Goal: Communication & Community: Answer question/provide support

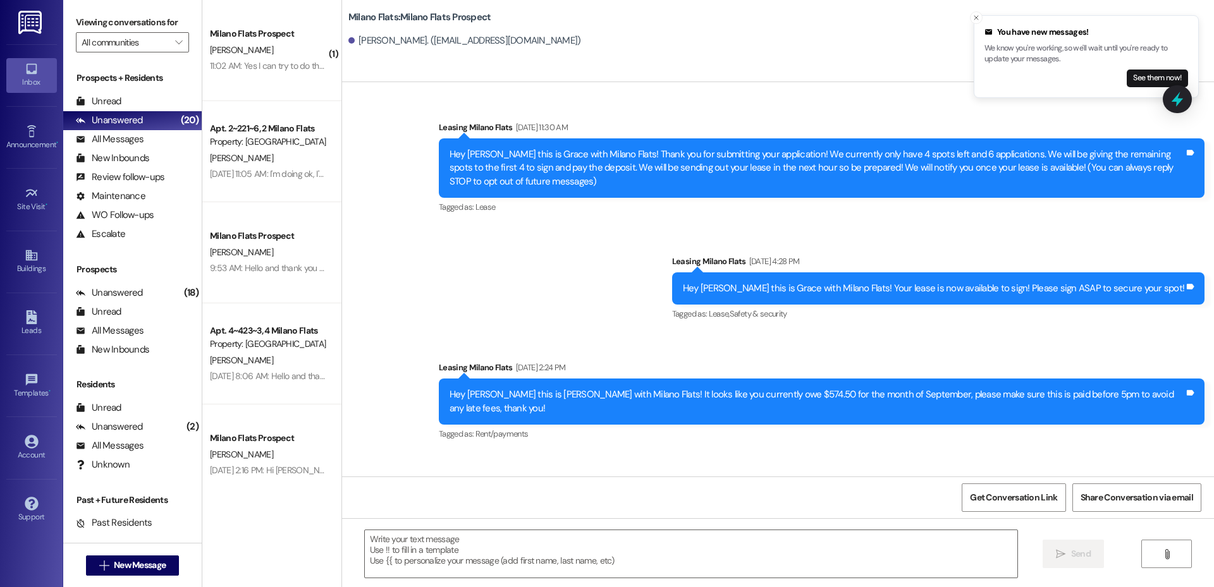
scroll to position [305, 0]
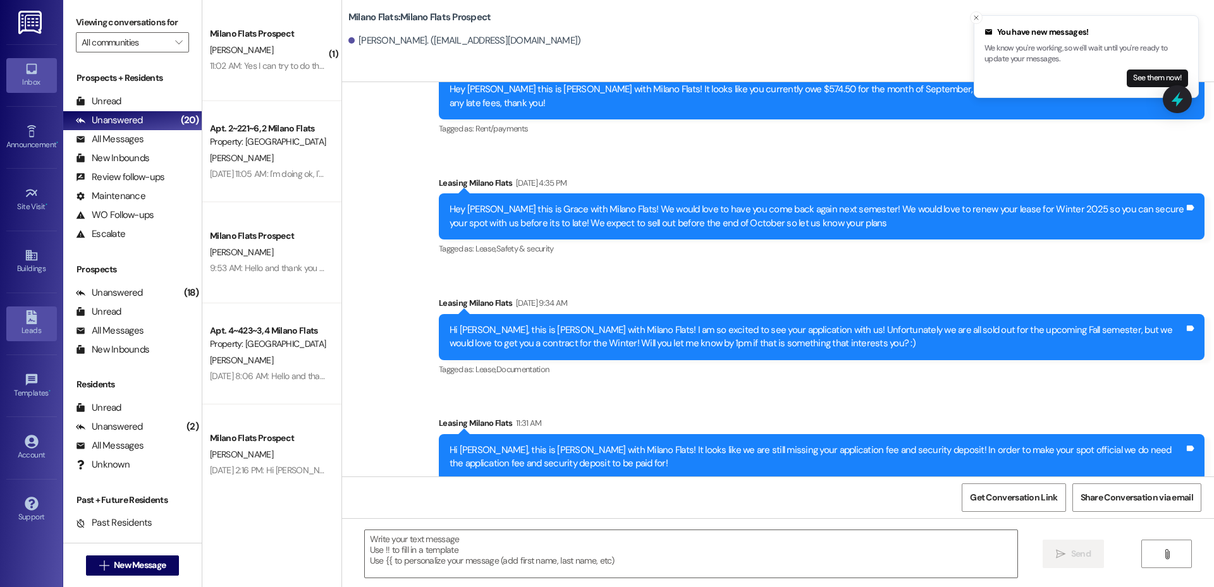
click at [42, 312] on link "Leads" at bounding box center [31, 324] width 51 height 34
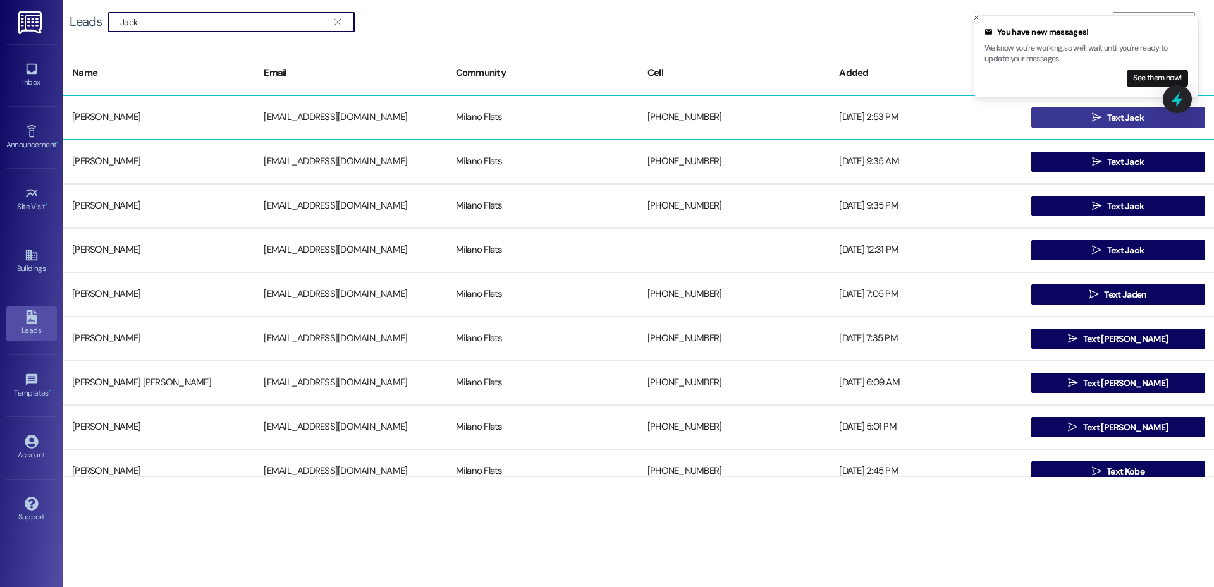
type input "Jack"
click at [1097, 116] on icon "" at bounding box center [1096, 118] width 9 height 10
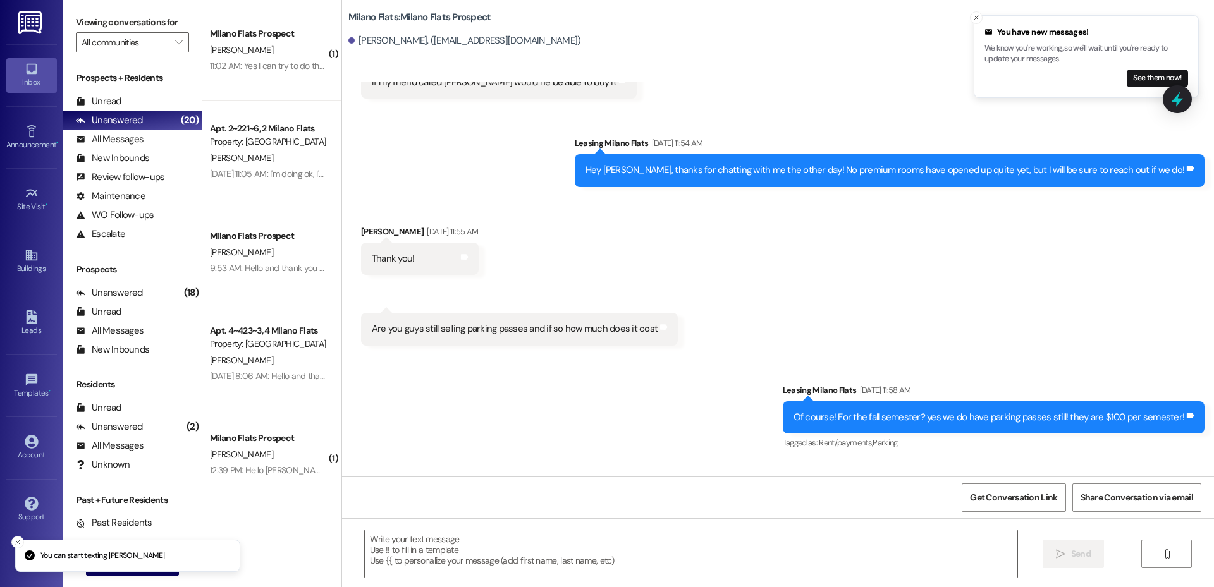
click at [555, 554] on textarea at bounding box center [691, 553] width 652 height 47
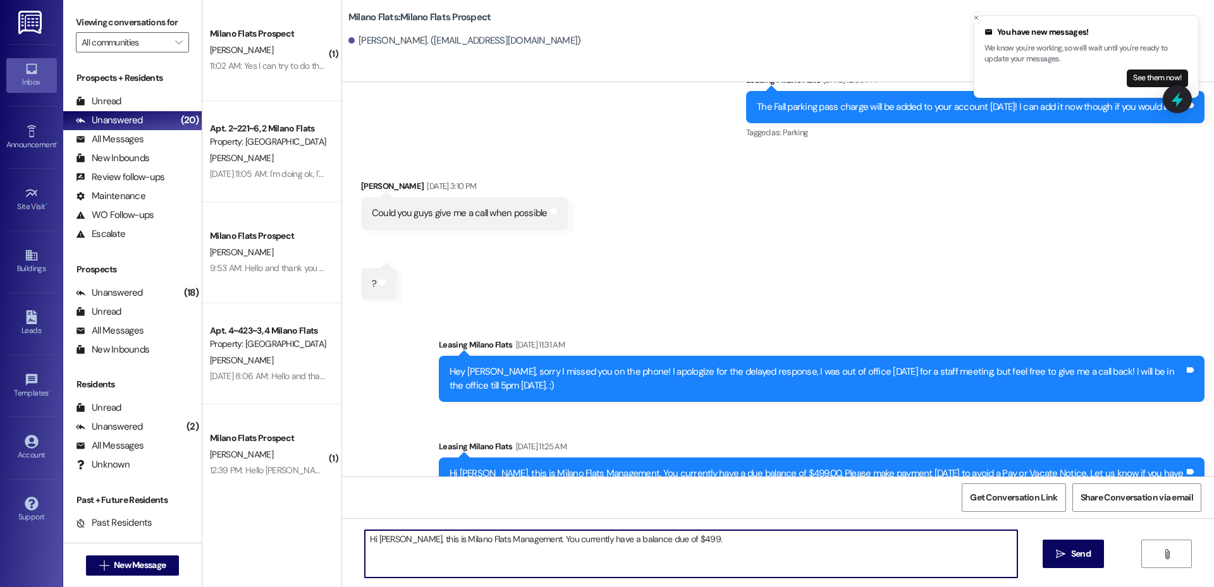
scroll to position [3533, 0]
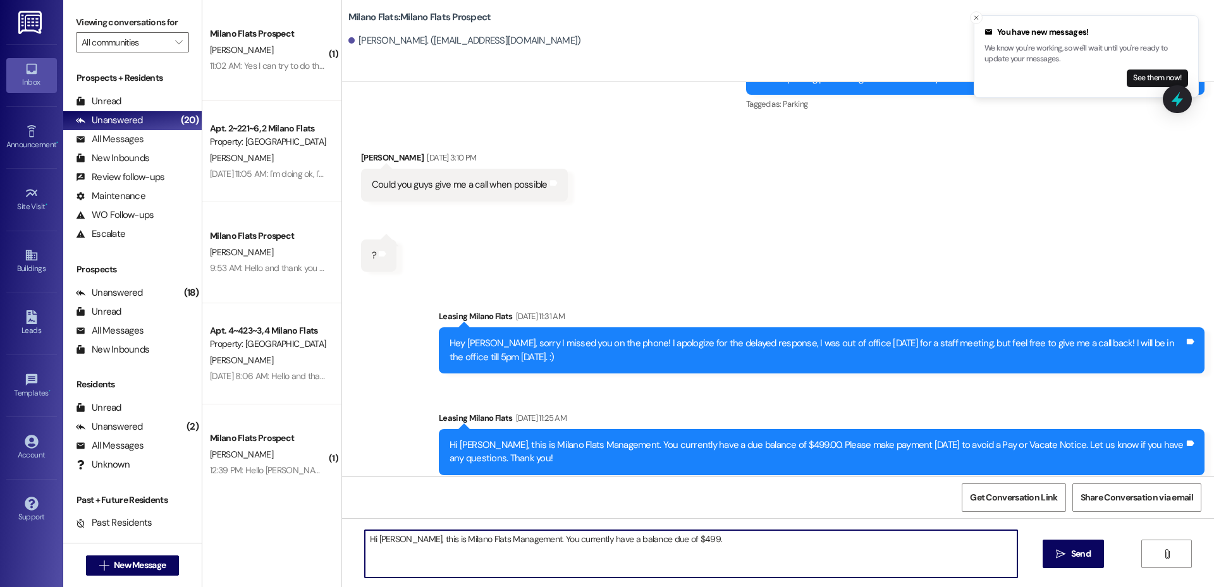
click at [711, 541] on textarea "Hi [PERSON_NAME], this is Milano Flats Management. You currently have a balance…" at bounding box center [691, 553] width 652 height 47
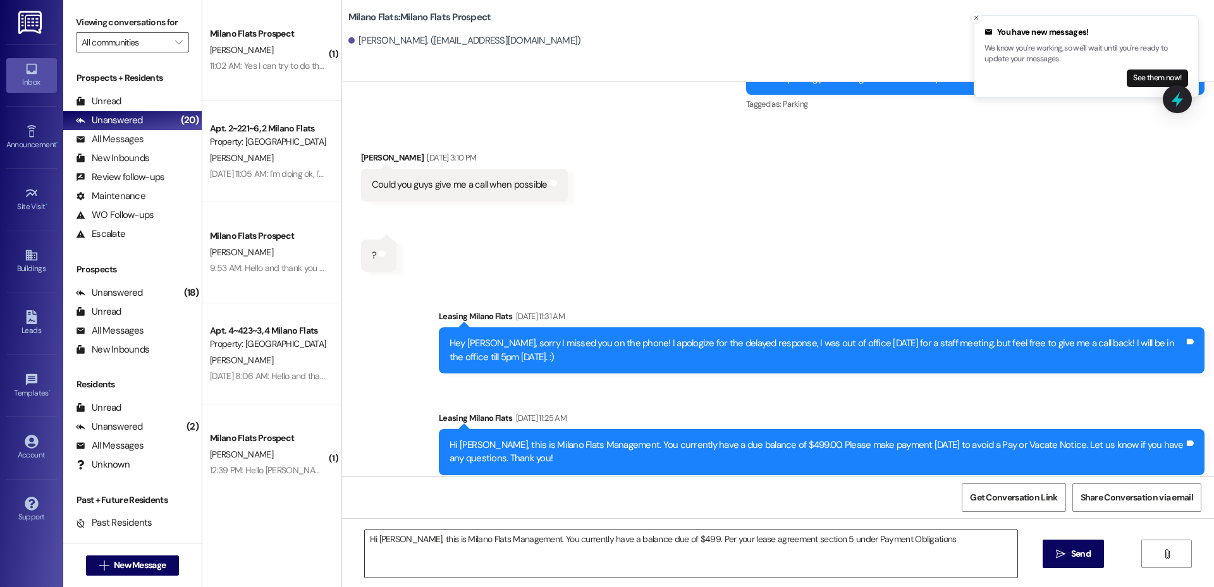
click at [949, 542] on textarea "Hi [PERSON_NAME], this is Milano Flats Management. You currently have a balance…" at bounding box center [691, 553] width 652 height 47
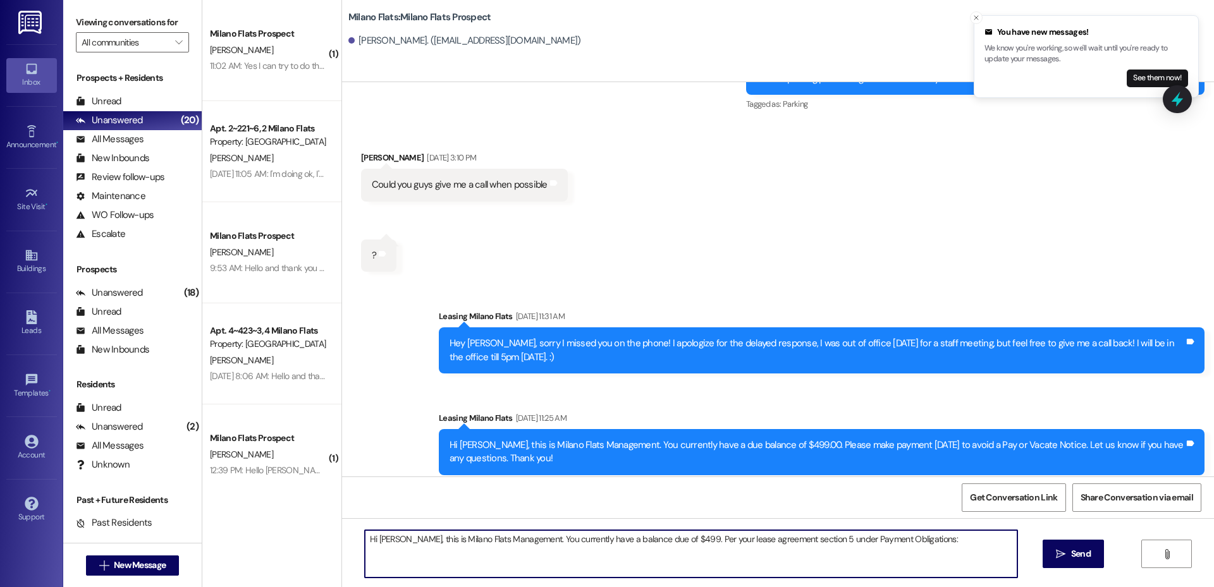
paste textarea "Lo Ipsum, D sitametco adi eli seddoe tempo, inc U labo etdolo magn Aliqu’e admi…"
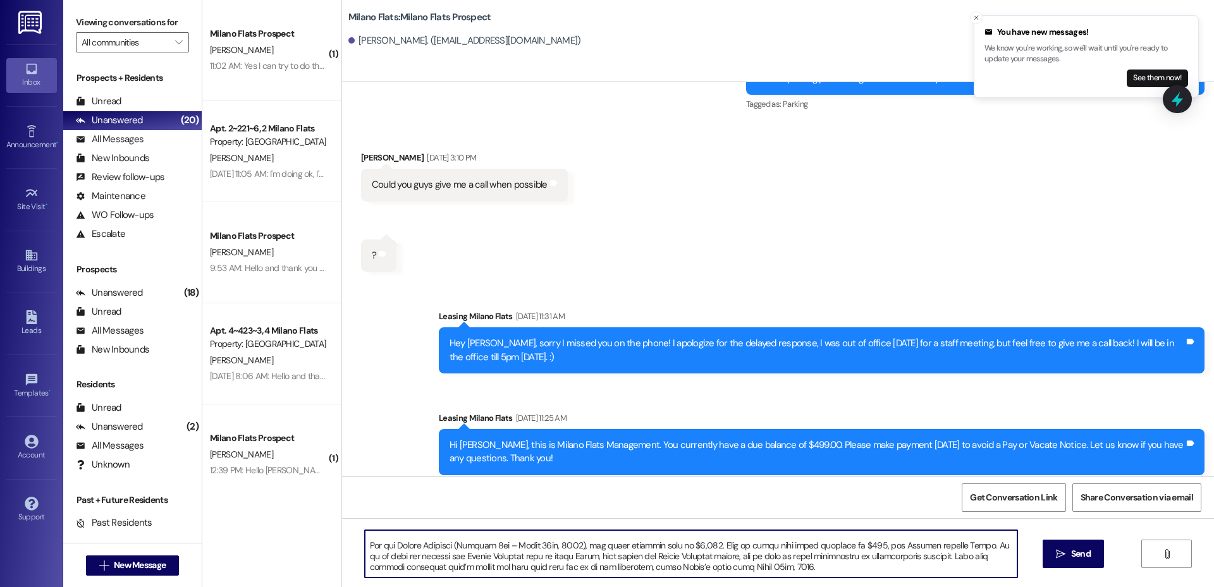
scroll to position [186, 0]
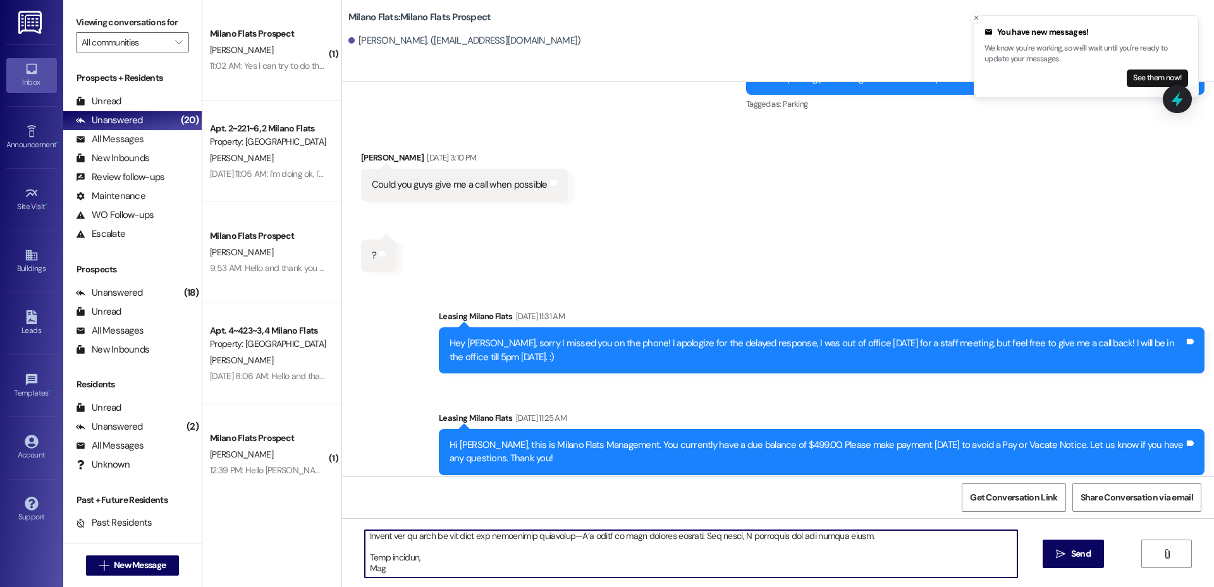
drag, startPoint x: 898, startPoint y: 537, endPoint x: 936, endPoint y: 606, distance: 79.0
click at [936, 587] on html "You have new messages! We know you're working, so we'll wait until you're ready…" at bounding box center [607, 293] width 1214 height 587
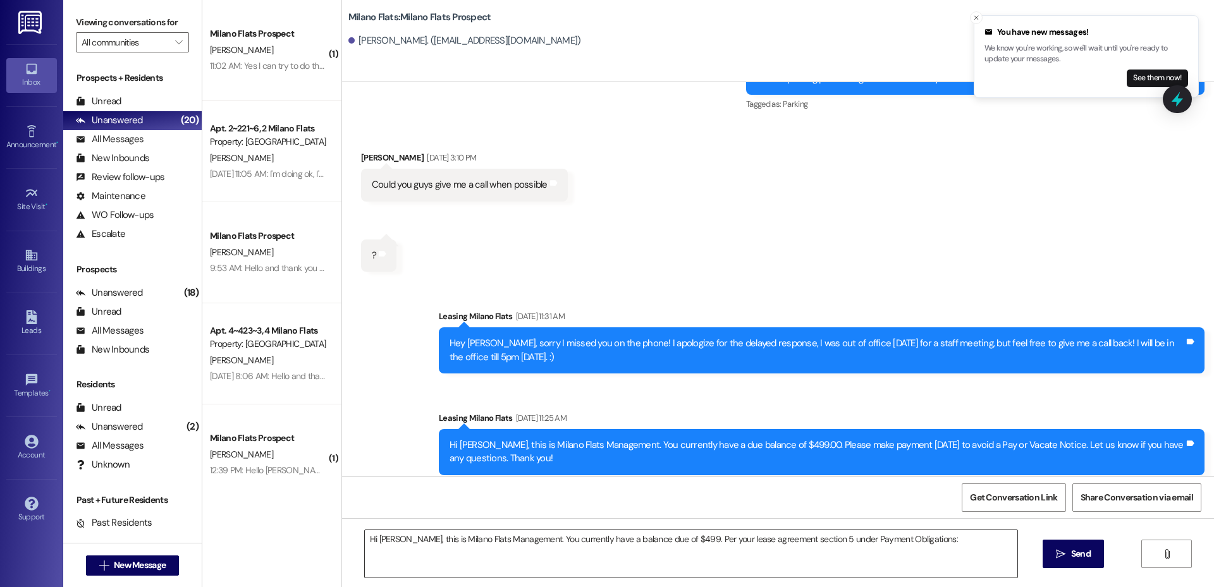
click at [906, 544] on textarea "Hi [PERSON_NAME], this is Milano Flats Management. You currently have a balance…" at bounding box center [691, 553] width 652 height 47
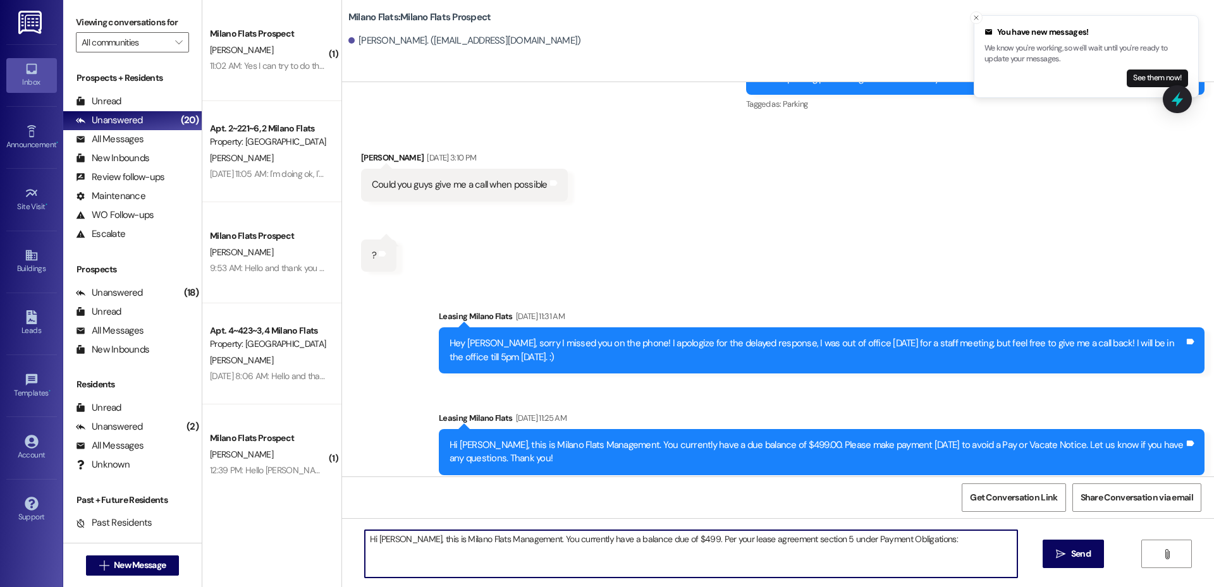
drag, startPoint x: 906, startPoint y: 544, endPoint x: 733, endPoint y: 540, distance: 173.2
click at [733, 540] on textarea "Hi [PERSON_NAME], this is Milano Flats Management. You currently have a balance…" at bounding box center [691, 553] width 652 height 47
click at [661, 557] on textarea "Hi [PERSON_NAME], this is Milano Flats Management. You currently have a balance…" at bounding box center [691, 553] width 652 height 47
click at [544, 555] on textarea "Hi [PERSON_NAME], this is Milano Flats Management. You currently have a balance…" at bounding box center [691, 553] width 652 height 47
paste textarea "have a balance of $499 due. Per your lease (Section 9), this is a breach of con…"
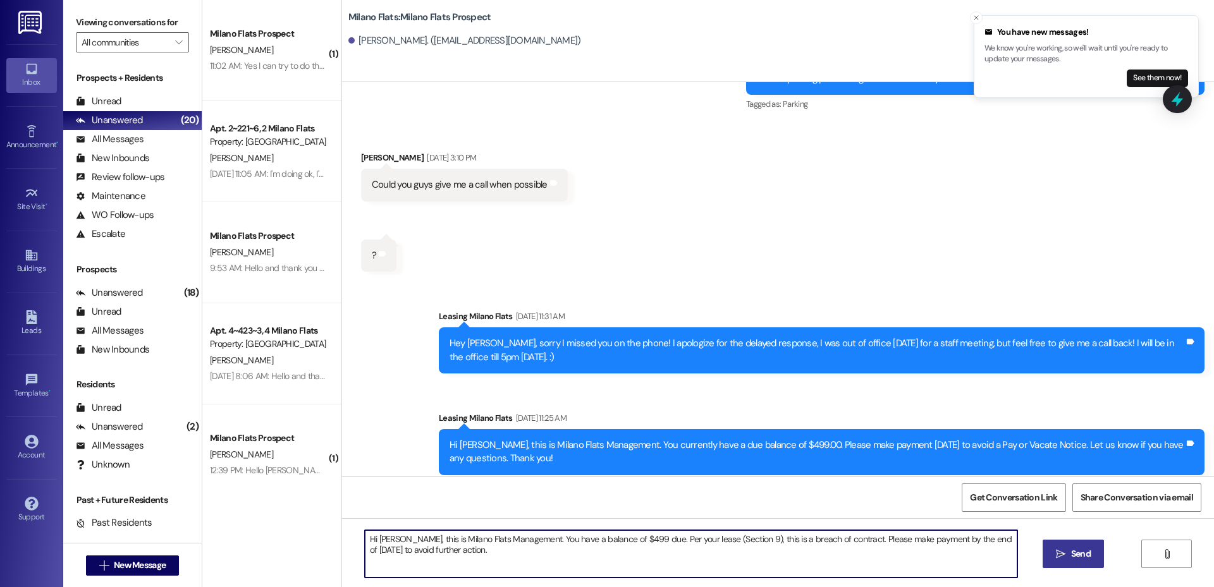
type textarea "Hi [PERSON_NAME], this is Milano Flats Management. You have a balance of $499 d…"
click at [1043, 544] on button " Send" at bounding box center [1072, 554] width 61 height 28
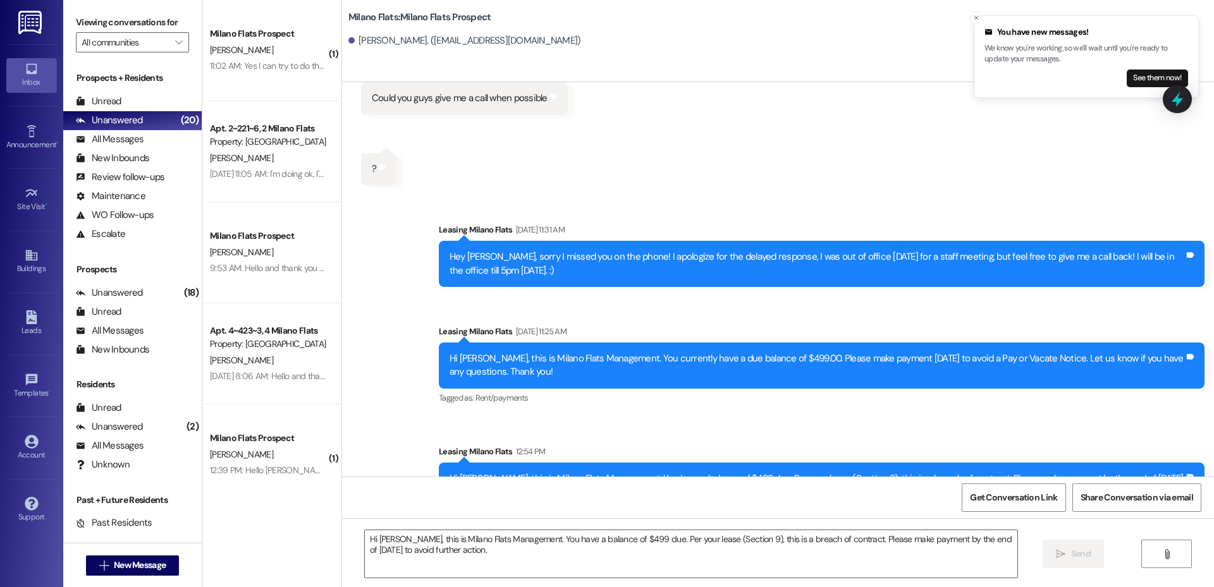
scroll to position [3635, 0]
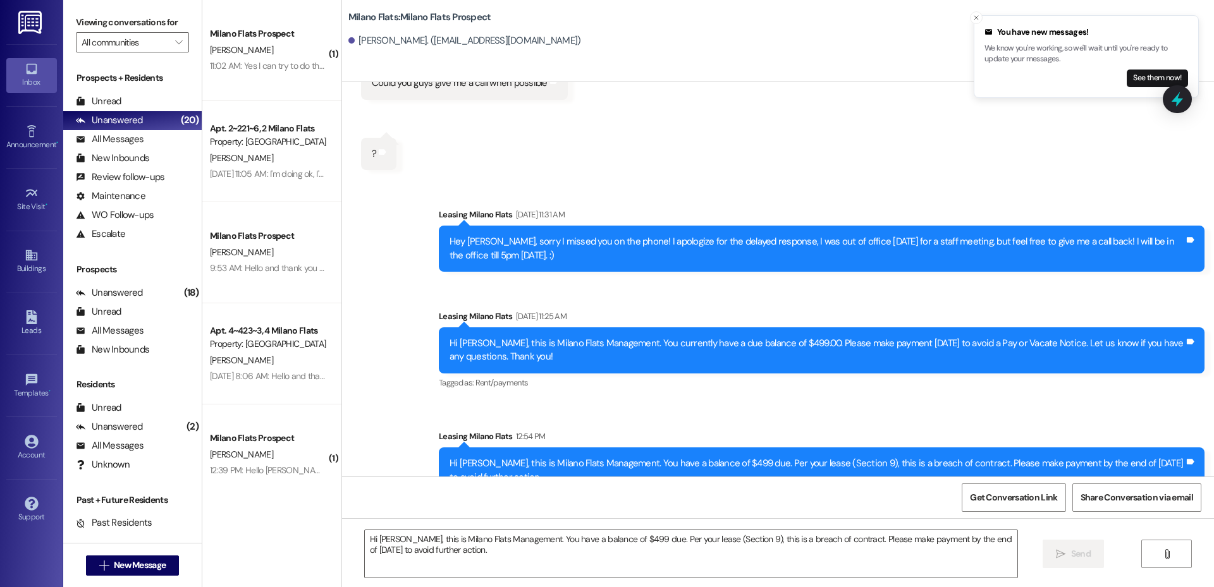
click at [671, 337] on div "Hi [PERSON_NAME], this is Milano Flats Management. You currently have a due bal…" at bounding box center [816, 350] width 735 height 27
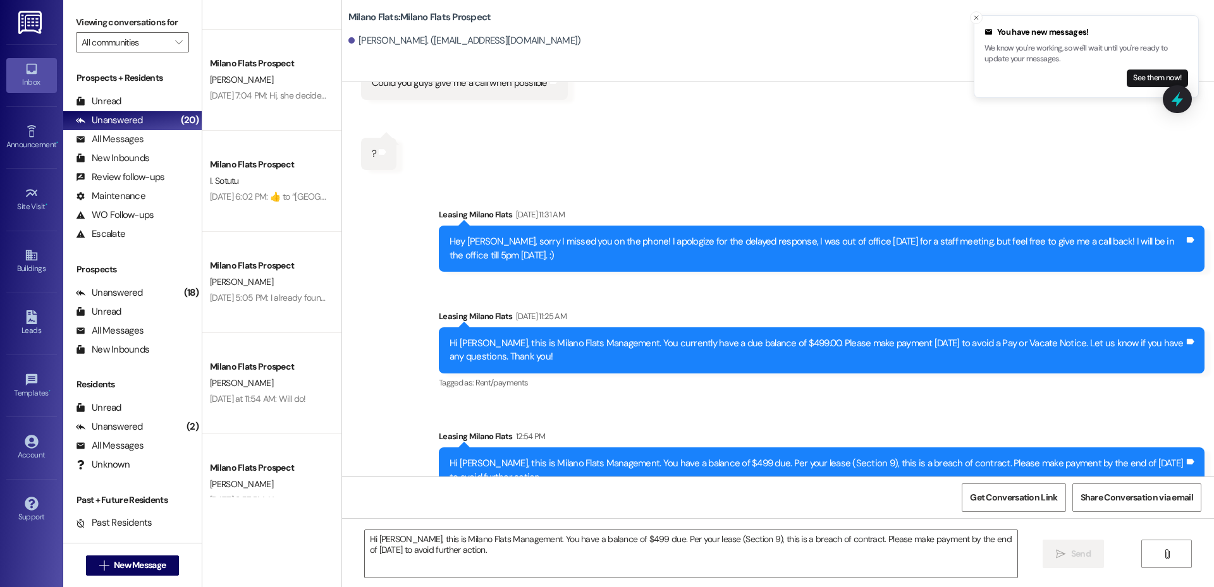
scroll to position [0, 0]
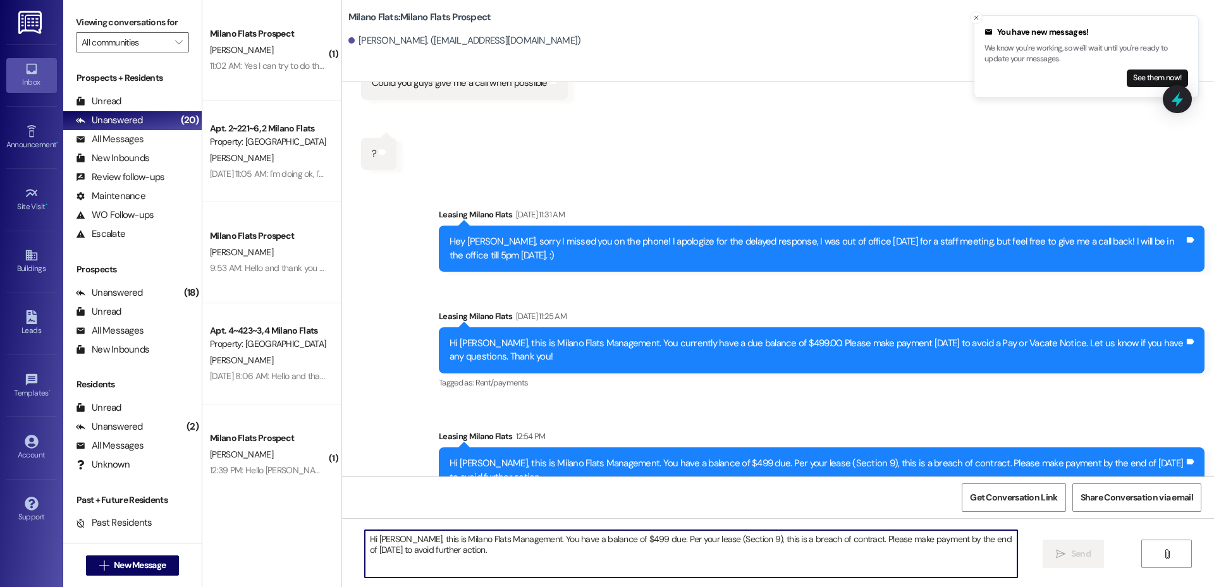
click at [541, 557] on textarea "Hi [PERSON_NAME], this is Milano Flats Management. You have a balance of $499 d…" at bounding box center [691, 553] width 652 height 47
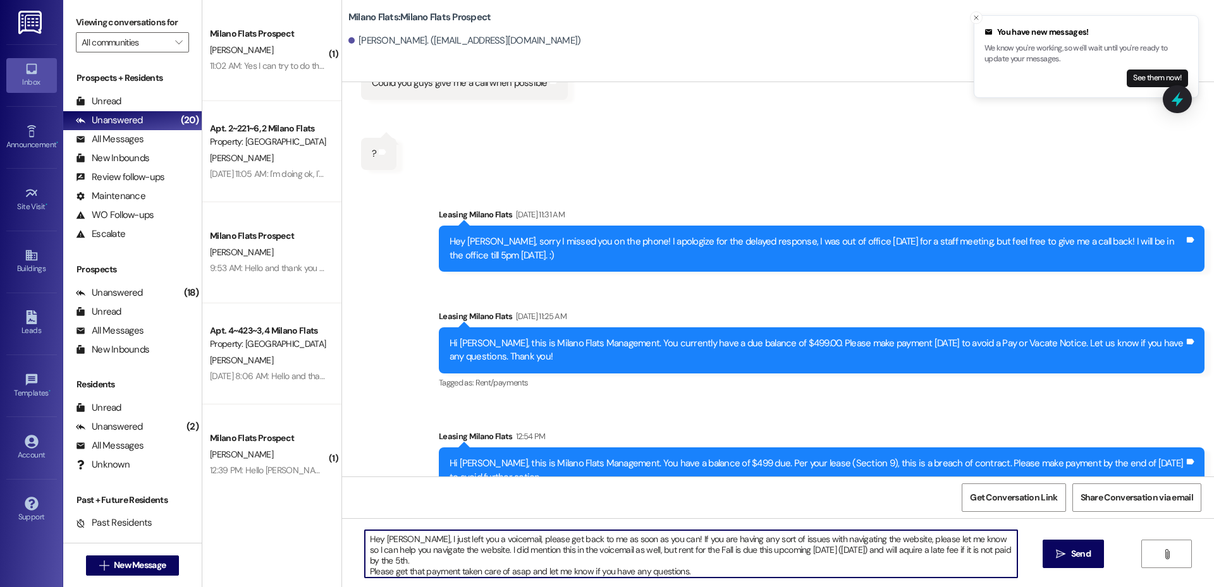
click at [495, 535] on textarea "Hey [PERSON_NAME], I just left you a voicemail, please get back to me as soon a…" at bounding box center [691, 553] width 652 height 47
click at [516, 562] on textarea "Hey [PERSON_NAME], I just left you a voicemail, please get back to me as soon a…" at bounding box center [691, 553] width 652 height 47
click at [898, 549] on textarea "Hey [PERSON_NAME], I just left you a voicemail, please get back to me as soon a…" at bounding box center [691, 553] width 652 height 47
click at [451, 552] on textarea "Hey [PERSON_NAME], I just left you a voicemail, please get back to me as soon a…" at bounding box center [691, 553] width 652 height 47
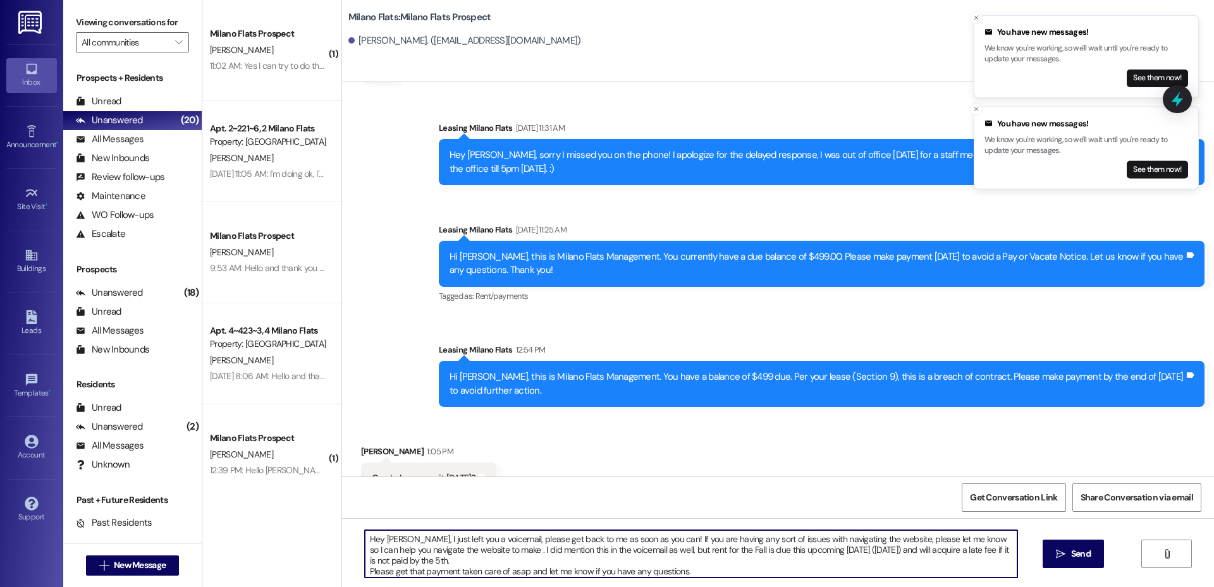
scroll to position [3722, 0]
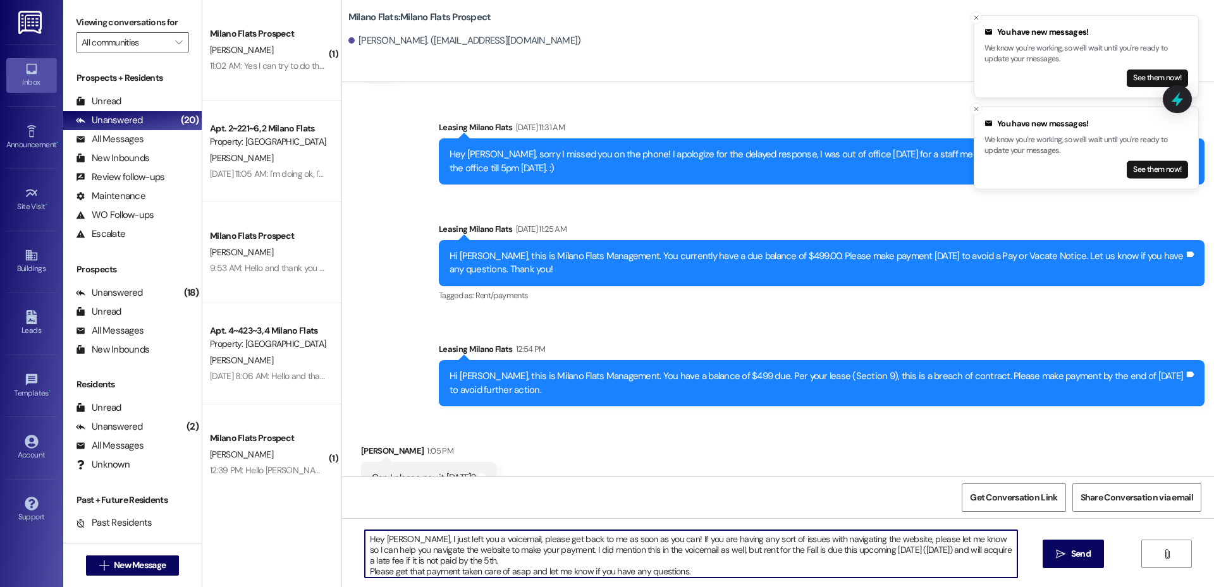
type textarea "Hey [PERSON_NAME], I just left you a voicemail, please get back to me as soon a…"
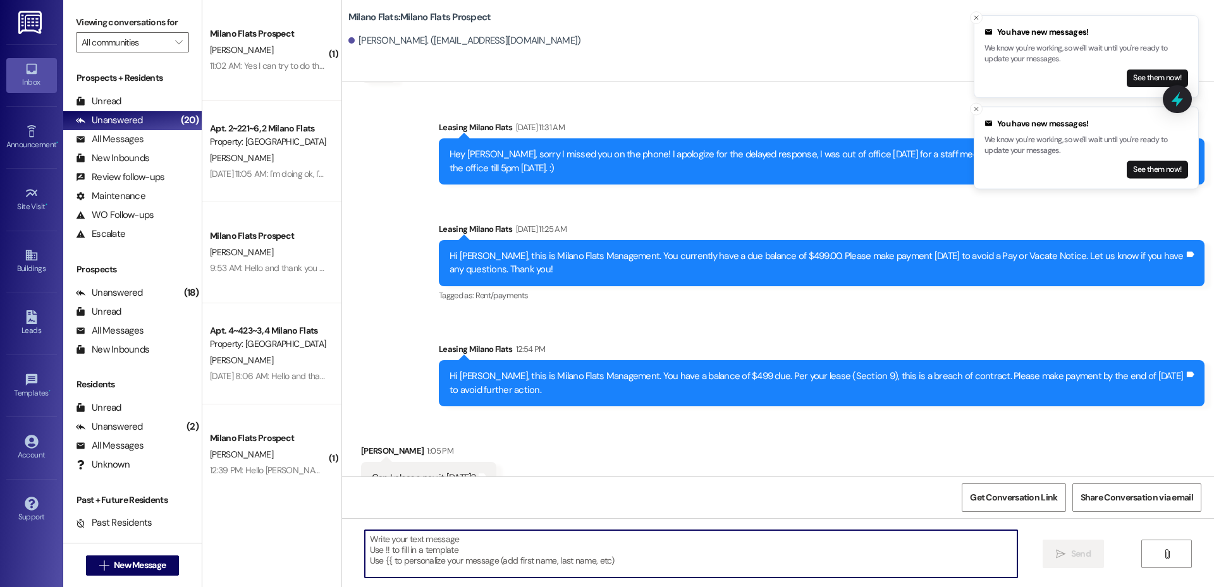
scroll to position [3723, 0]
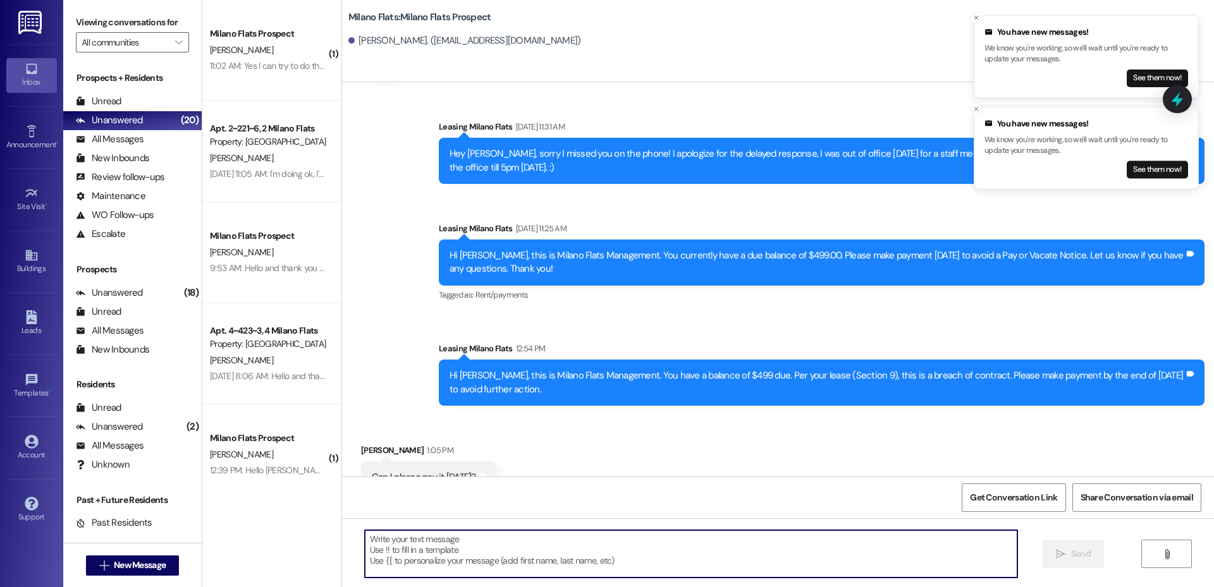
click at [477, 536] on textarea at bounding box center [691, 553] width 652 height 47
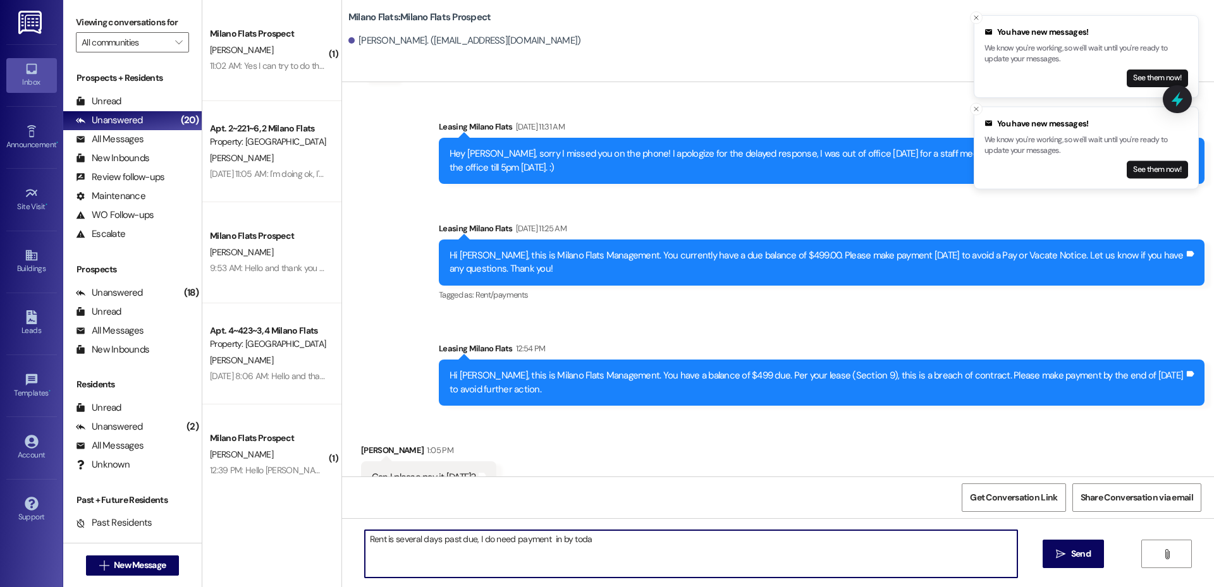
type textarea "Rent is several days past due, I do need payment in by [DATE]"
click at [814, 562] on textarea "Rent is several days past due, I do need payment in by [DATE]" at bounding box center [691, 553] width 652 height 47
type textarea "When will"
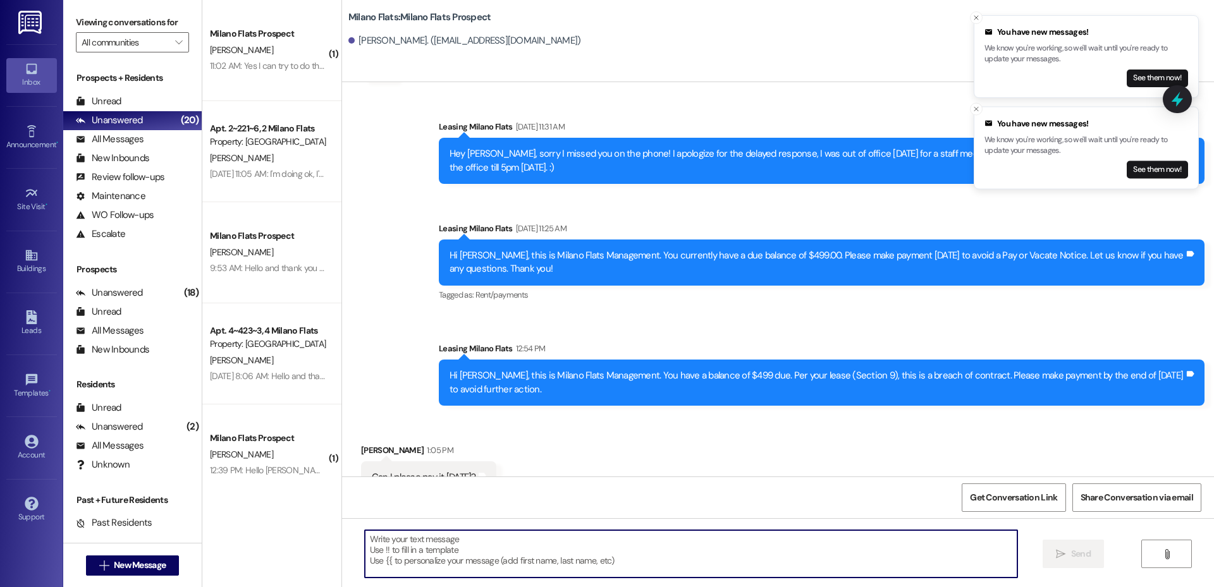
click at [401, 547] on textarea at bounding box center [691, 553] width 652 height 47
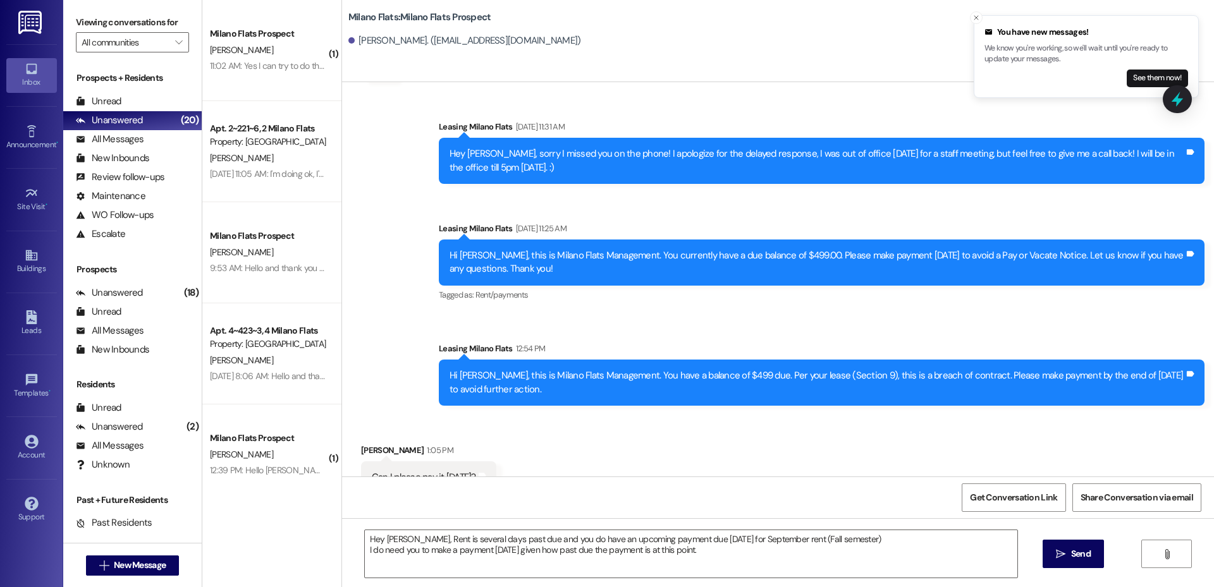
click at [666, 525] on div "Hey [PERSON_NAME], Rent is several days past due and you do have an upcoming pa…" at bounding box center [778, 565] width 872 height 95
click at [735, 549] on textarea "Hey [PERSON_NAME], Rent is several days past due and you do have an upcoming pa…" at bounding box center [691, 553] width 652 height 47
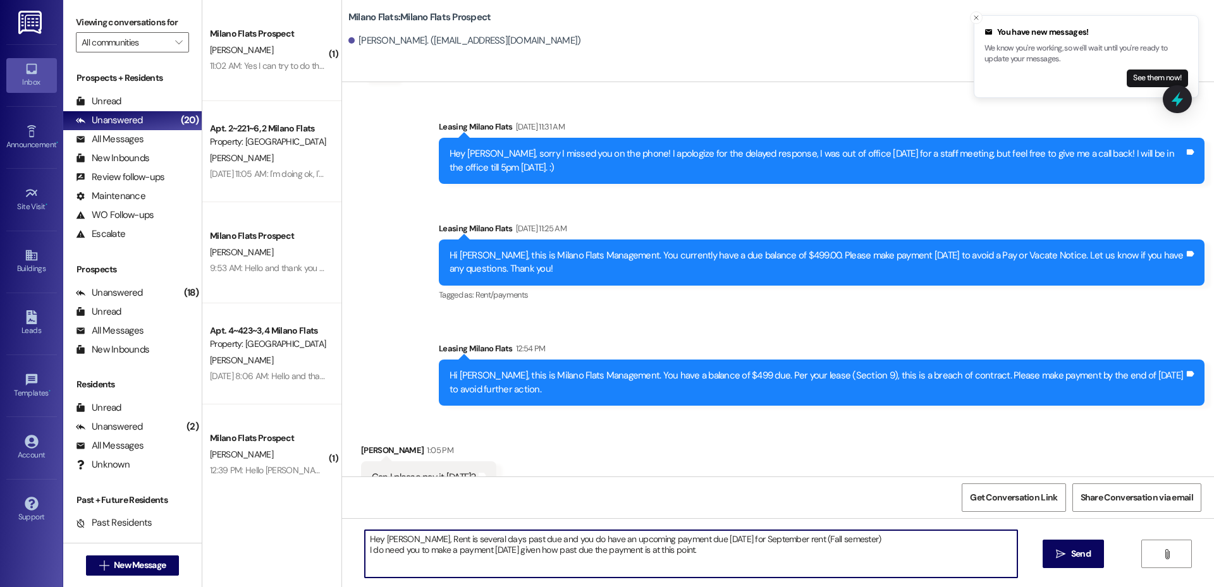
paste textarea "Rent is currently several days past due, and you also have an upcoming payment …"
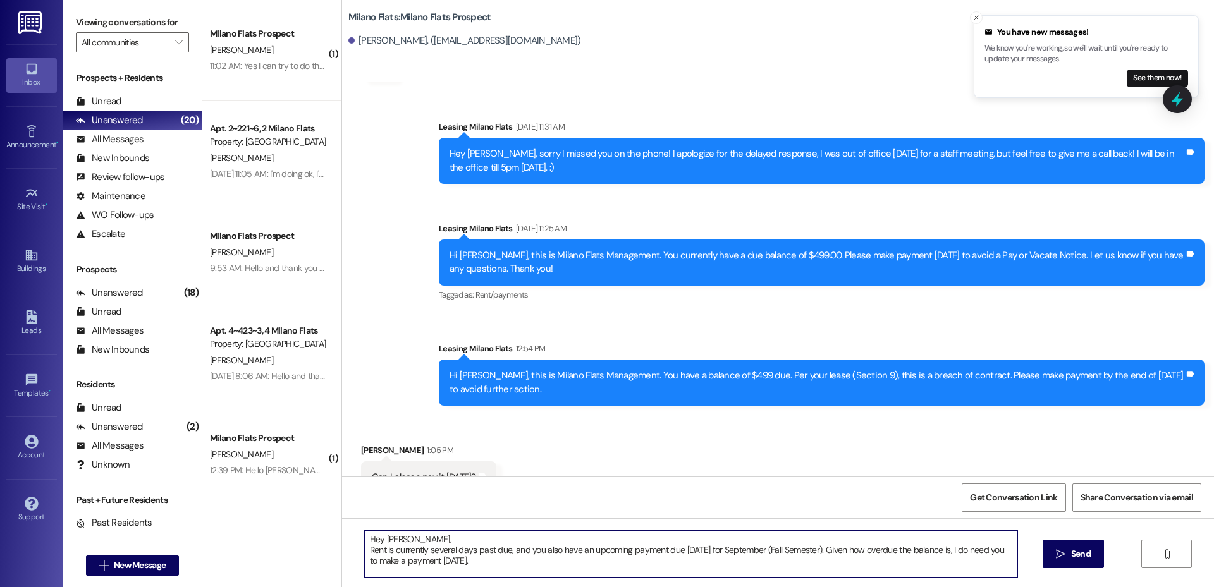
click at [472, 562] on textarea "Hey [PERSON_NAME], Rent is currently several days past due, and you also have a…" at bounding box center [691, 553] width 652 height 47
click at [494, 563] on textarea "Hey [PERSON_NAME], Rent is currently several days past due, and you also have a…" at bounding box center [691, 553] width 652 height 47
type textarea "Hey [PERSON_NAME], Rent is currently several days past due, and you also have a…"
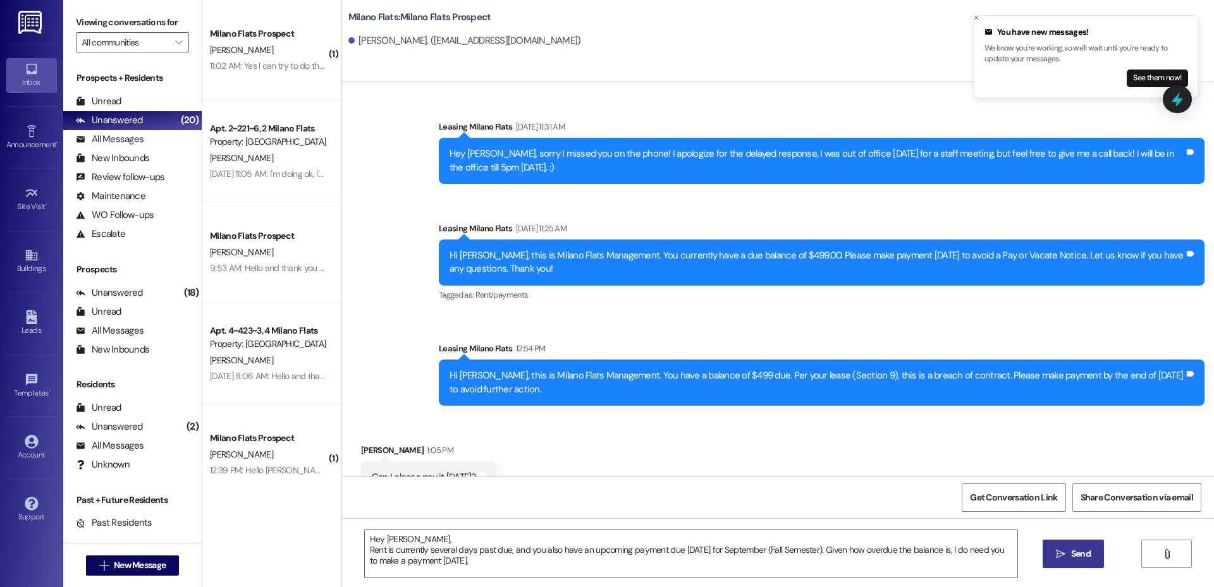
click at [1082, 556] on span "Send" at bounding box center [1081, 553] width 20 height 13
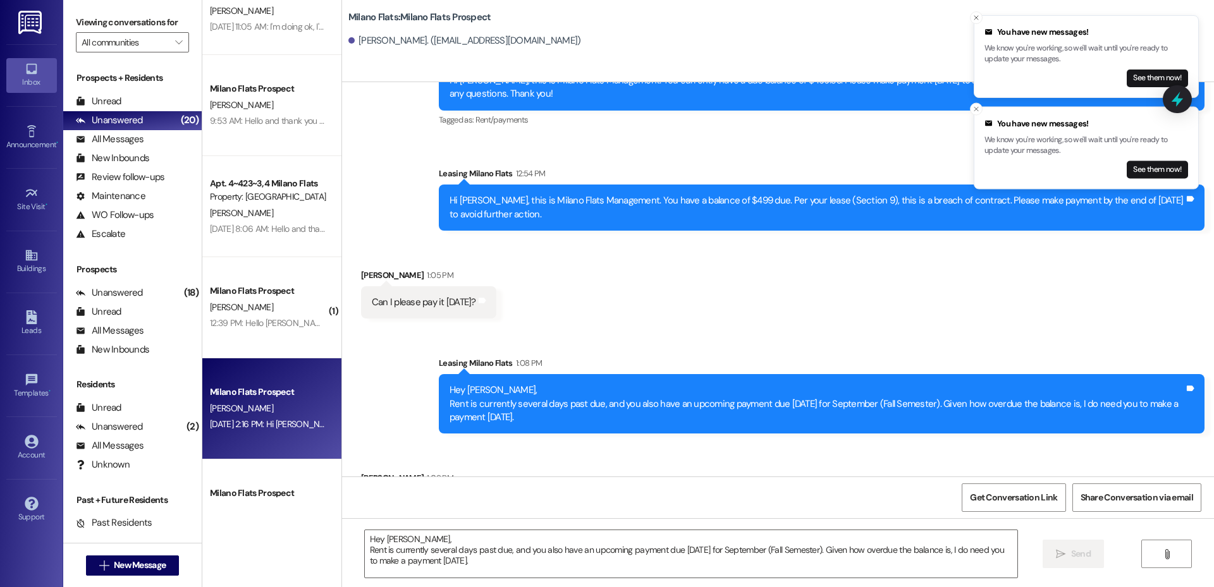
scroll to position [3939, 0]
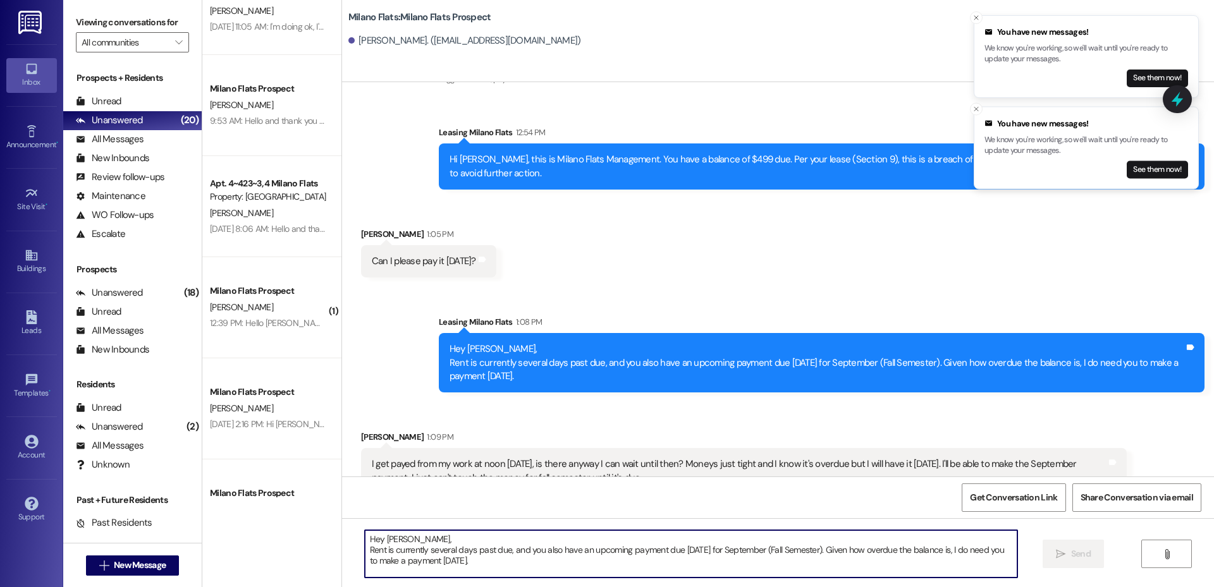
click at [477, 540] on textarea "Hey [PERSON_NAME], Rent is currently several days past due, and you also have a…" at bounding box center [691, 553] width 652 height 47
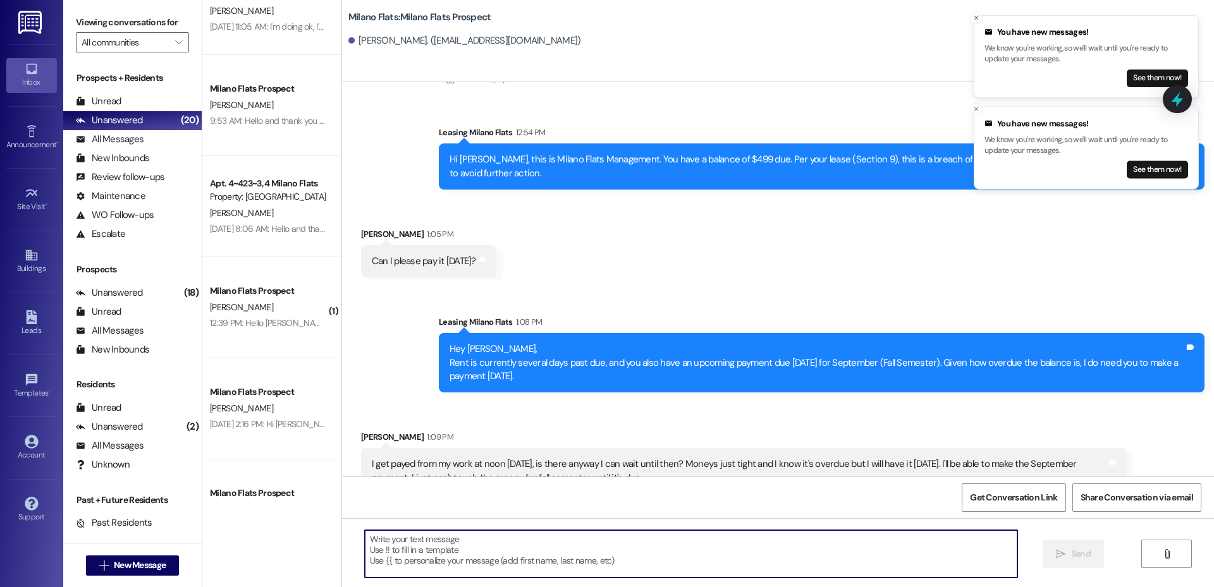
type textarea "I"
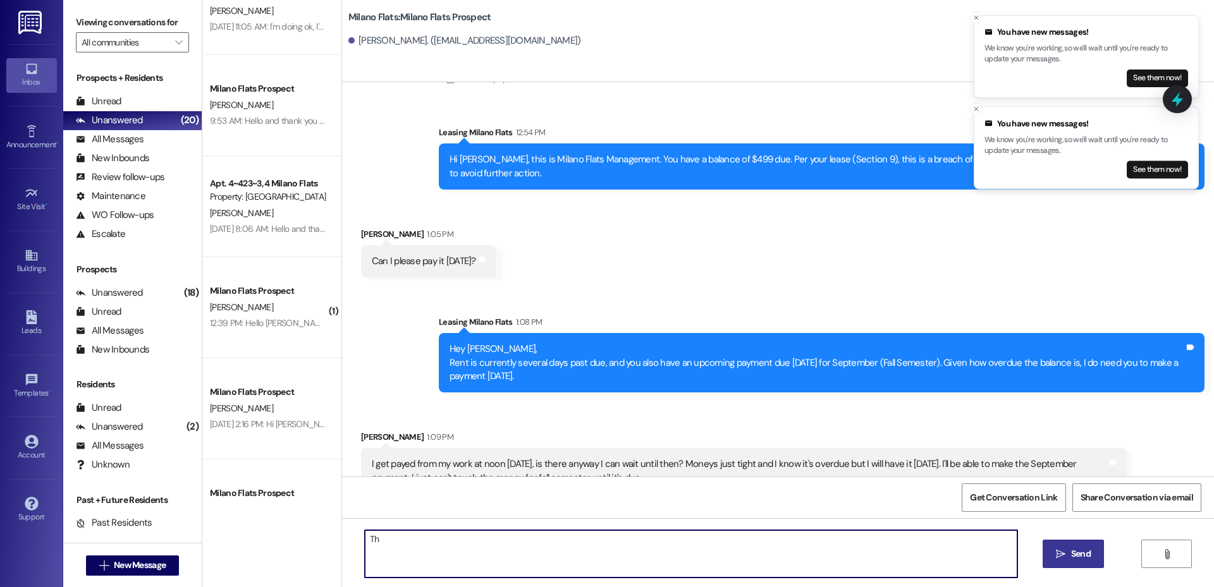
type textarea "T"
type textarea "Hey [PERSON_NAME], thank y"
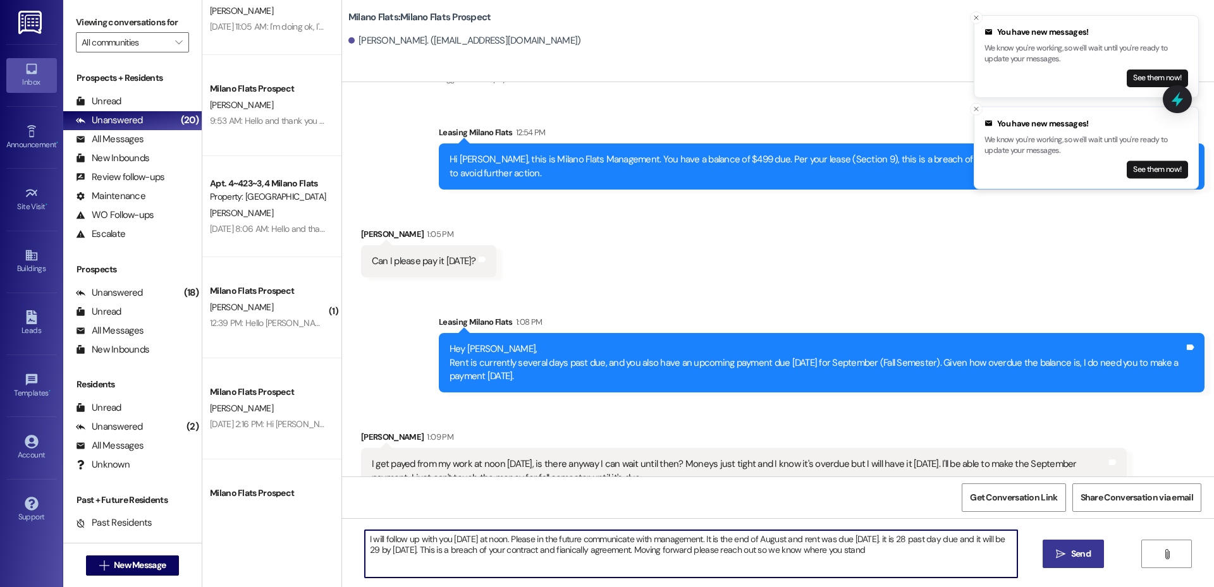
paste textarea "Hi [PERSON_NAME], I’ll follow up with you [DATE] at noon. Please communicate wi…"
click at [747, 540] on textarea "Hi [PERSON_NAME], I’ll follow up with you [DATE] at noon. Please communicate wi…" at bounding box center [691, 553] width 652 height 47
click at [797, 552] on textarea "Hi [PERSON_NAME], I’ll follow up with you [DATE] at noon. Please communicate wi…" at bounding box center [691, 553] width 652 height 47
type textarea "Hi [PERSON_NAME], I’ll follow up with you [DATE] at noon. Please communicate wi…"
click at [1056, 559] on span " Send" at bounding box center [1073, 553] width 40 height 13
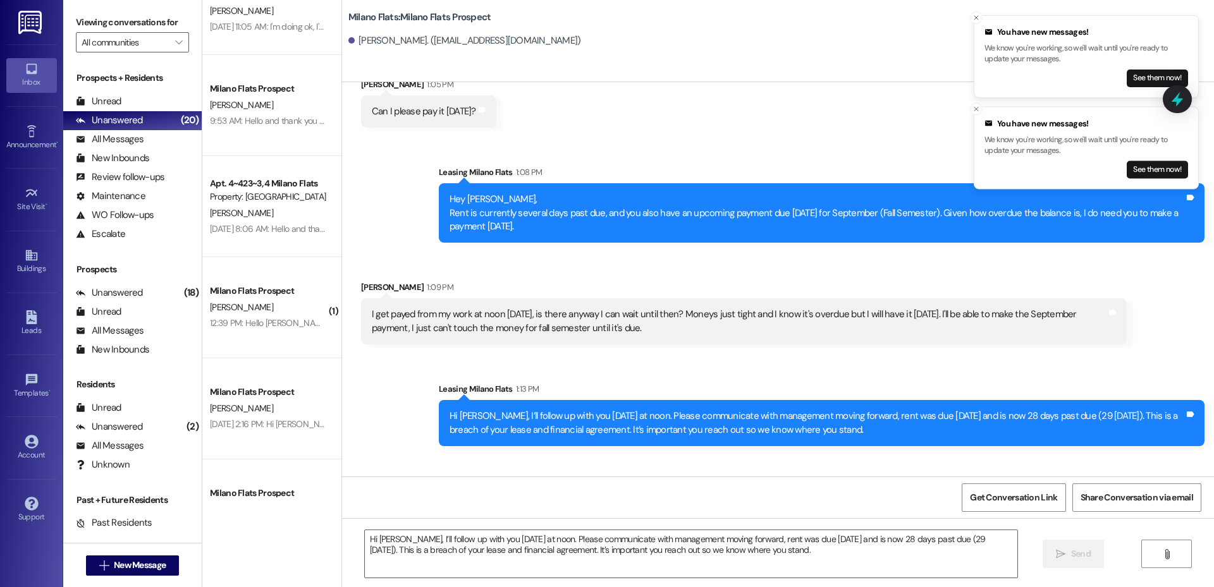
scroll to position [4129, 0]
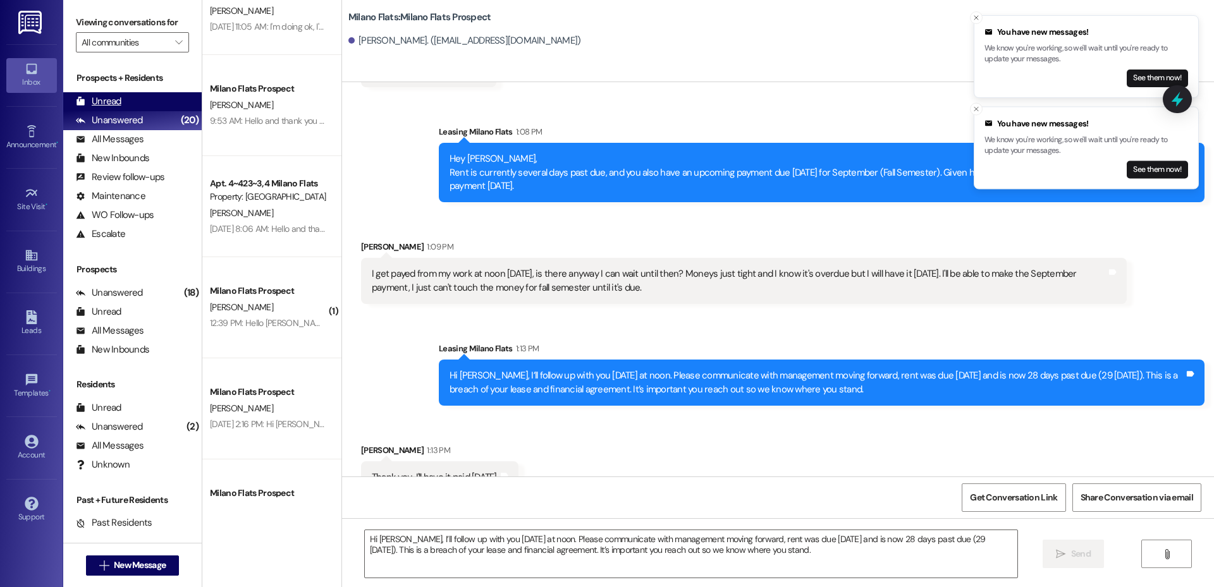
click at [127, 97] on div "Unread (0)" at bounding box center [132, 101] width 138 height 19
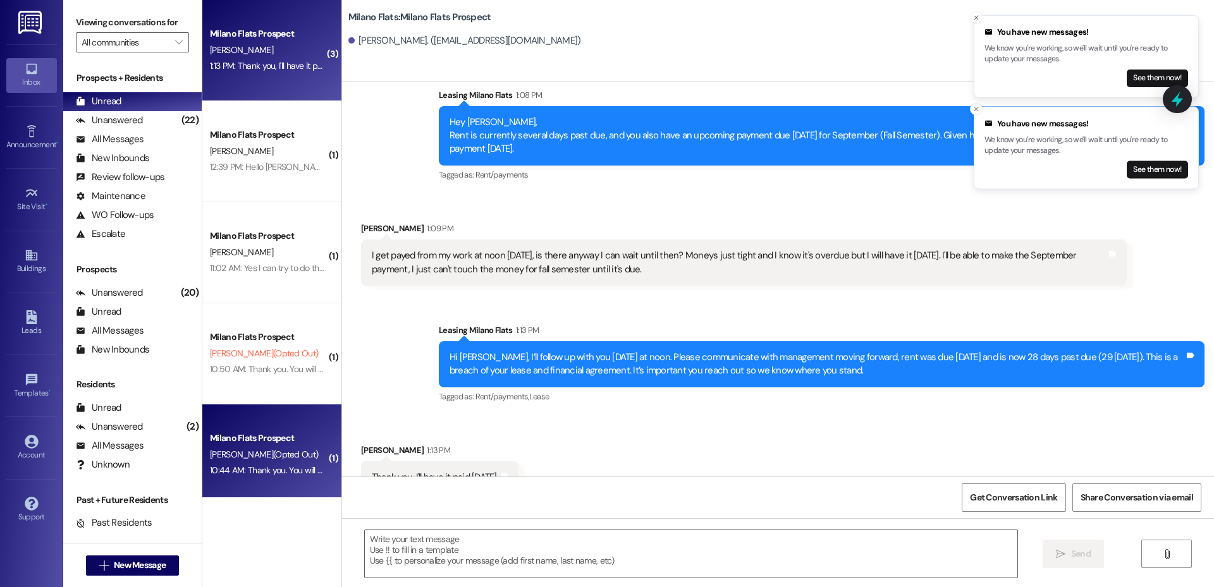
scroll to position [8, 0]
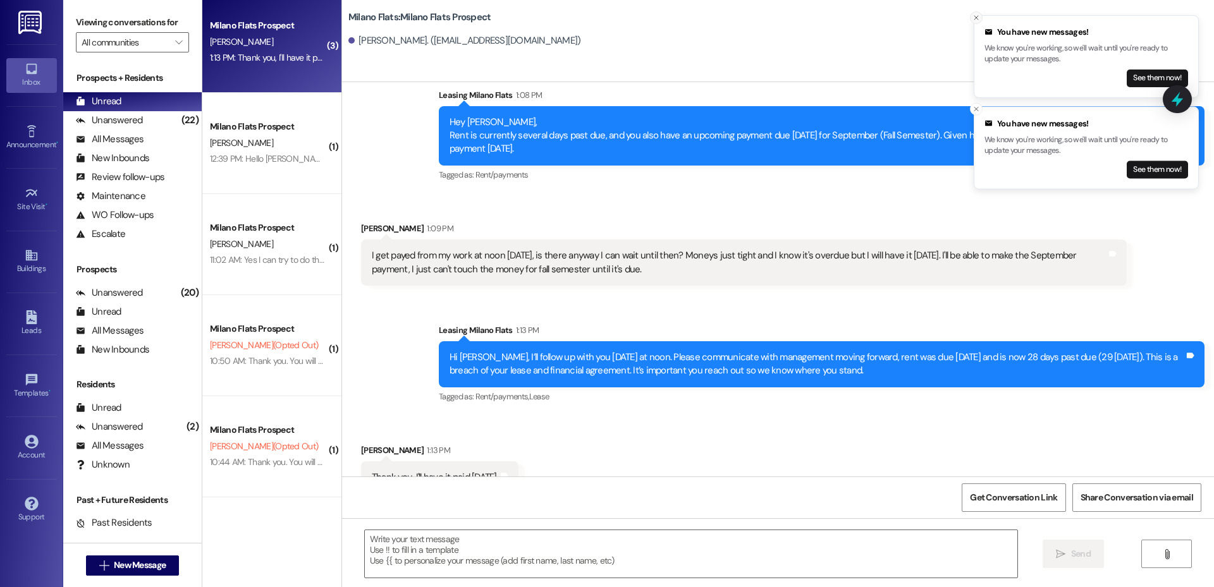
click at [977, 16] on icon "Close toast" at bounding box center [976, 18] width 8 height 8
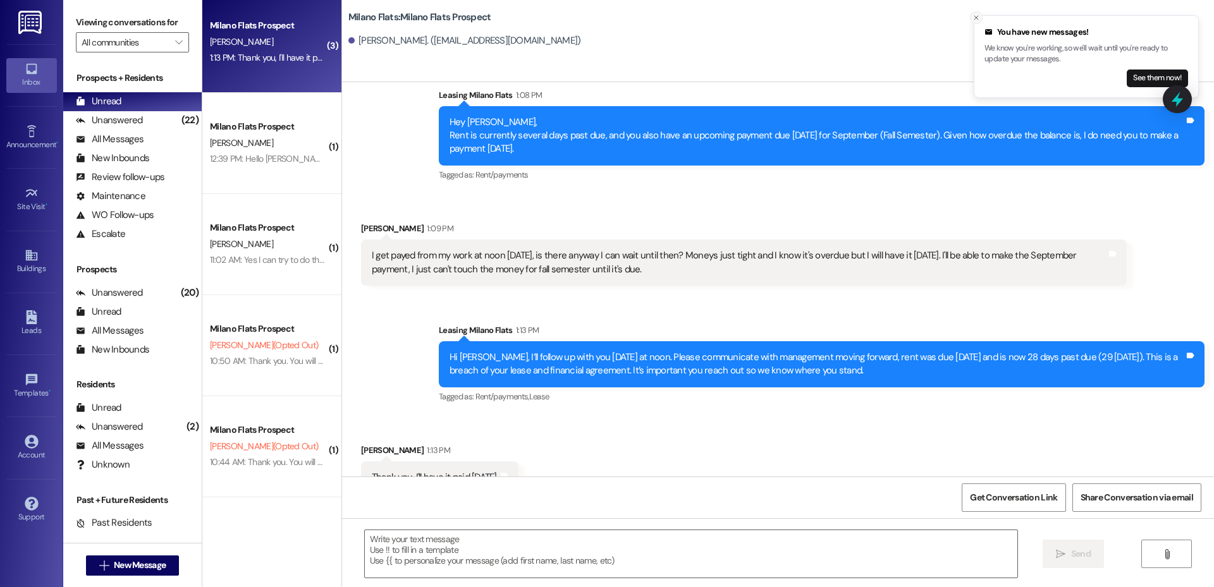
click at [977, 17] on line "Close toast" at bounding box center [976, 18] width 4 height 4
